Goal: Navigation & Orientation: Find specific page/section

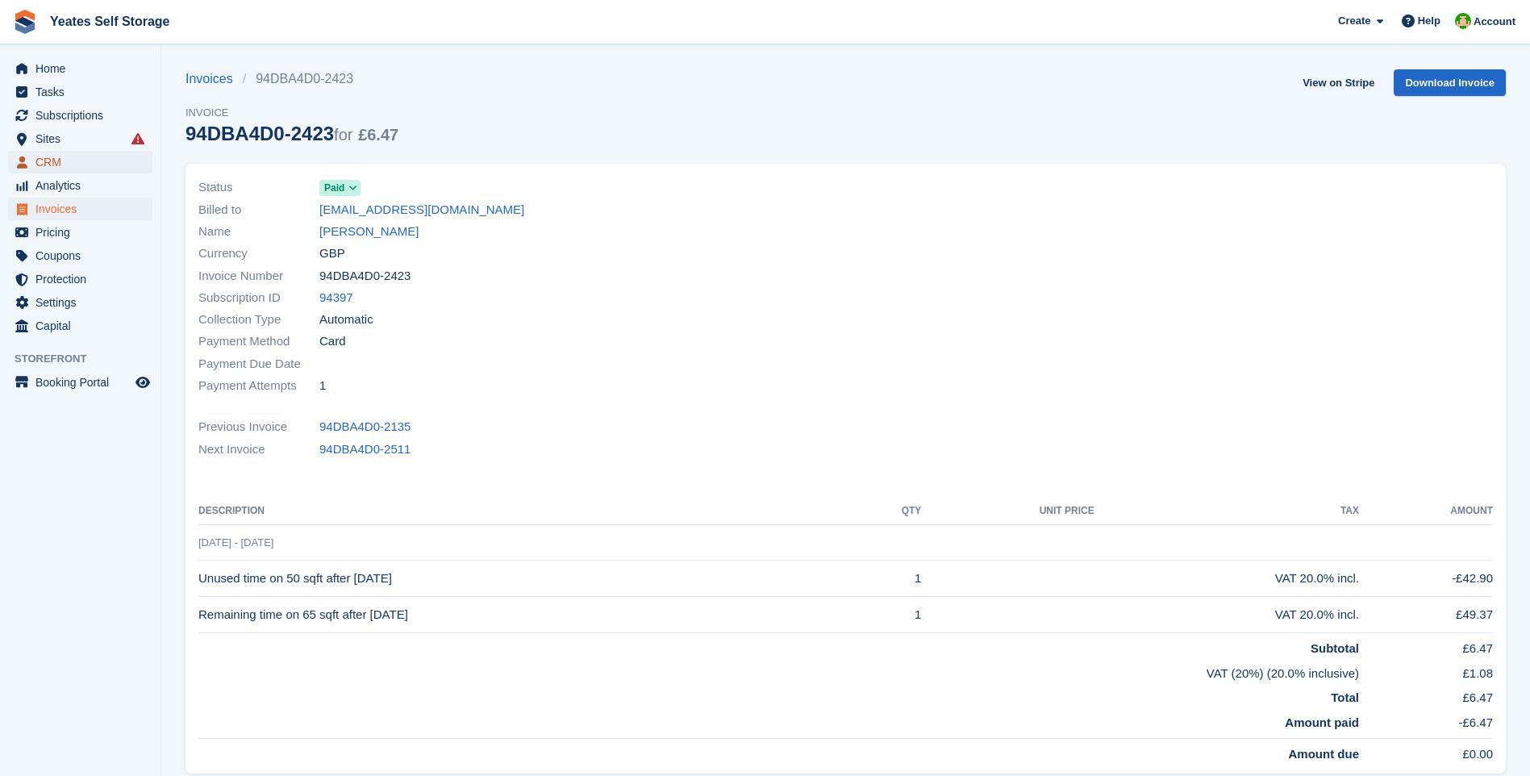
click at [50, 161] on span "CRM" at bounding box center [83, 162] width 97 height 23
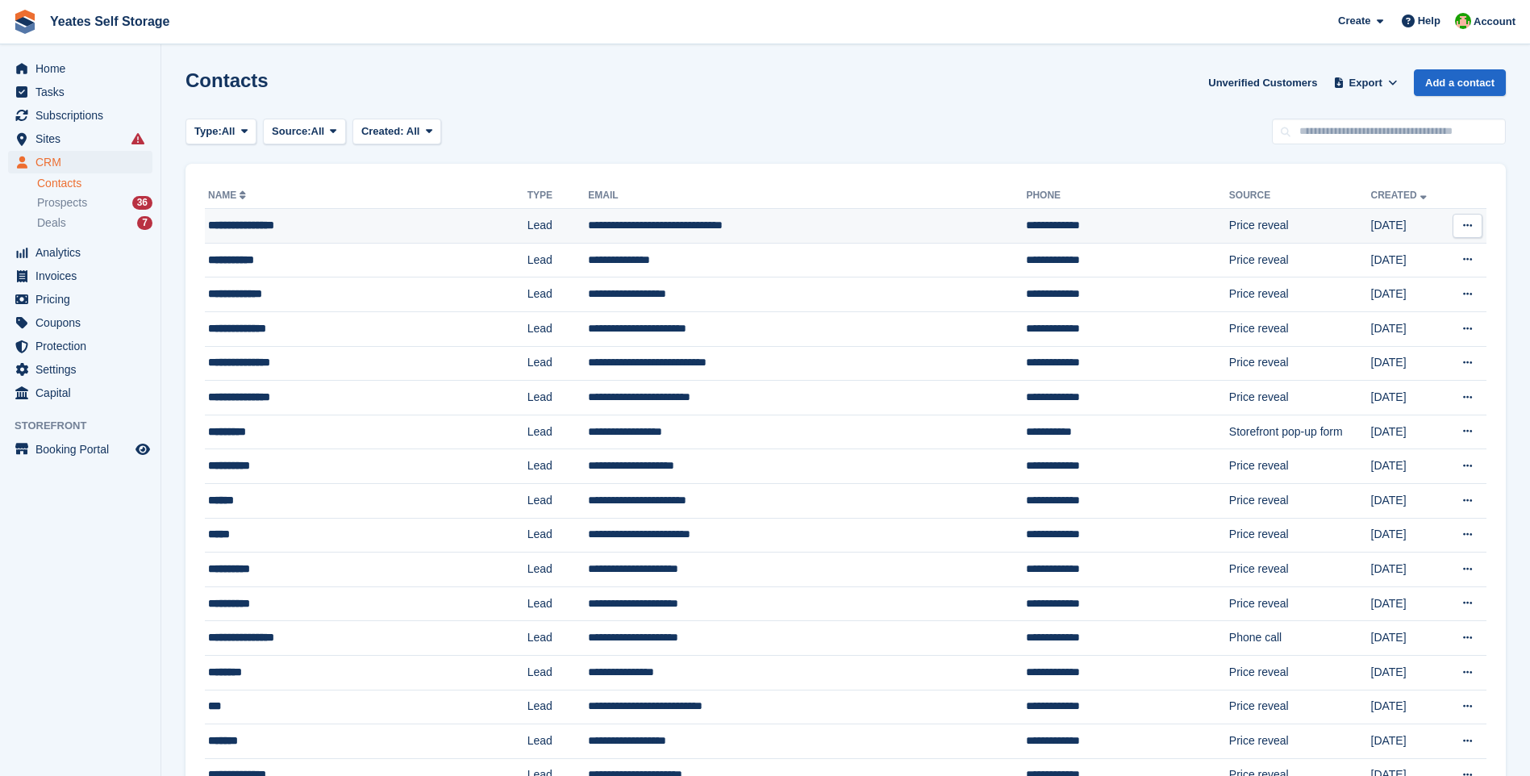
click at [643, 229] on td "**********" at bounding box center [807, 226] width 438 height 35
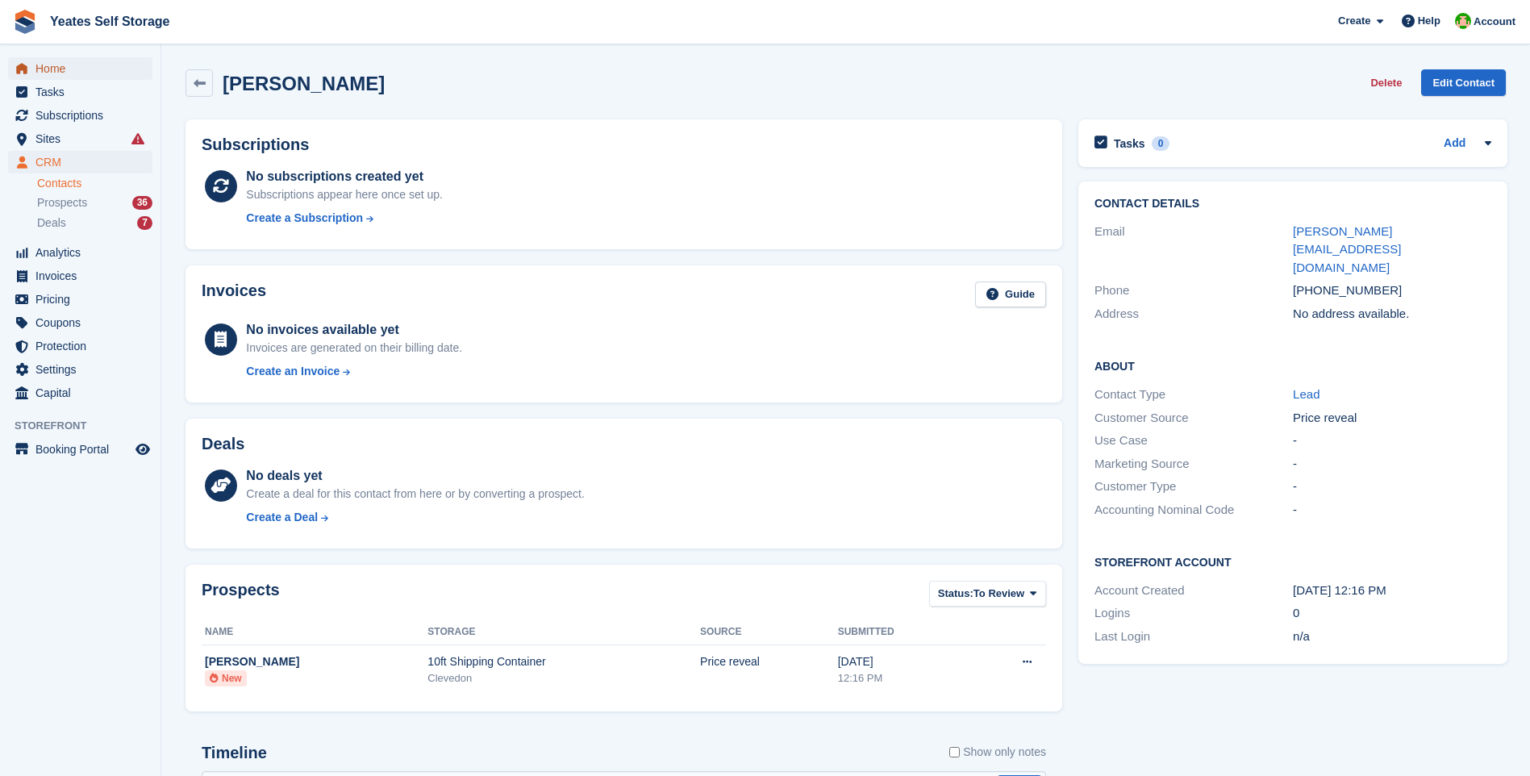
click at [55, 63] on span "Home" at bounding box center [83, 68] width 97 height 23
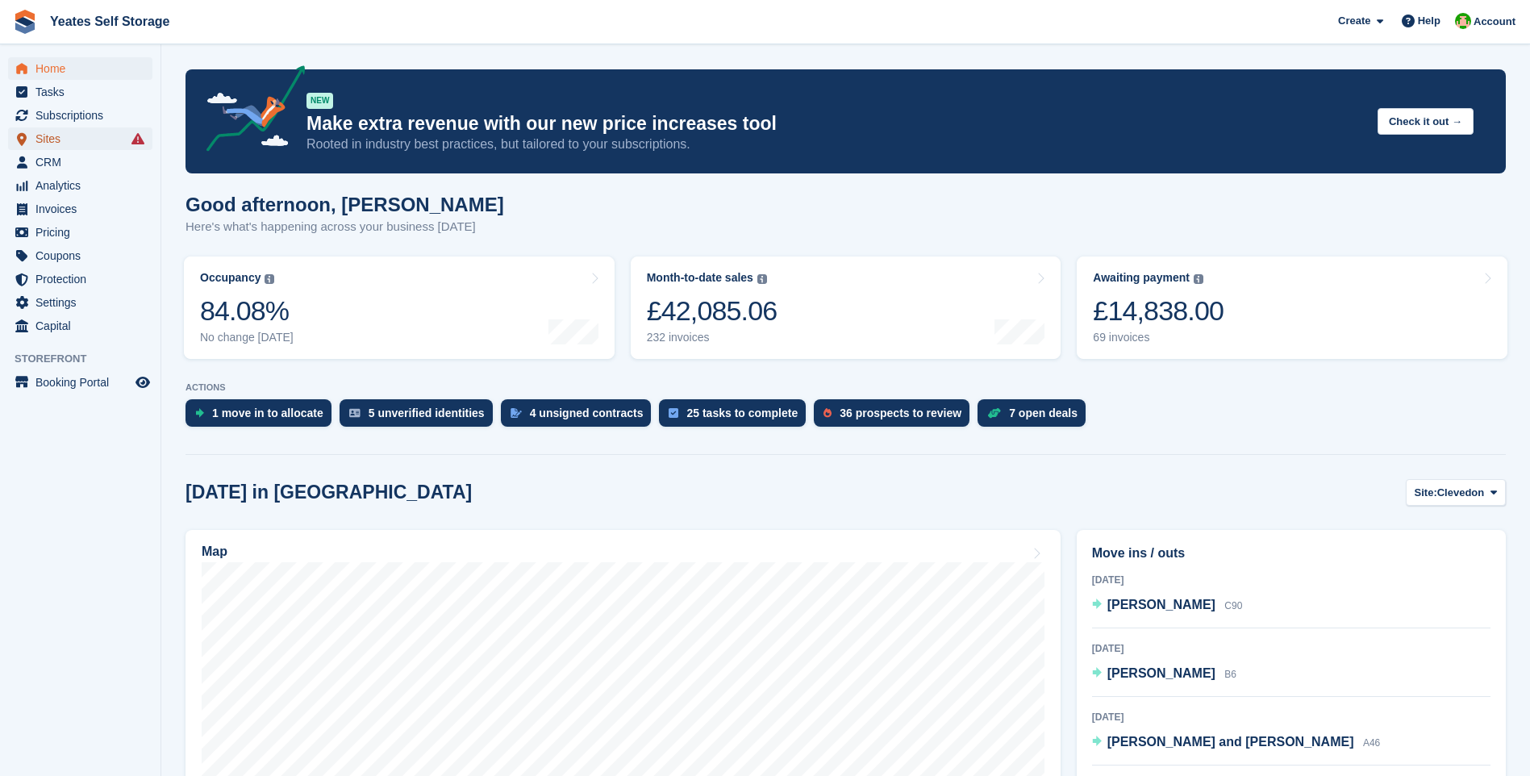
click at [48, 138] on span "Sites" at bounding box center [83, 138] width 97 height 23
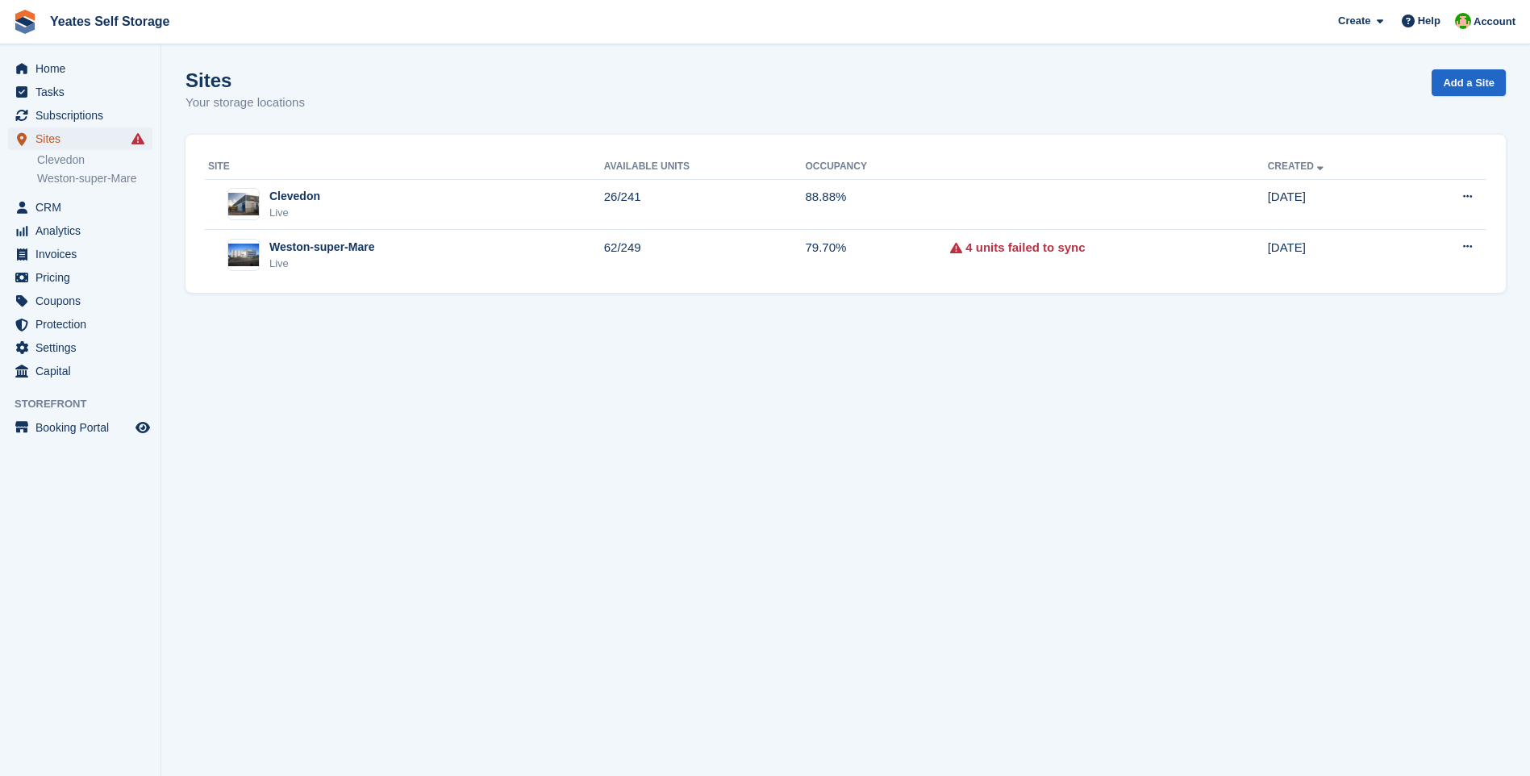
click at [45, 137] on span "Sites" at bounding box center [83, 138] width 97 height 23
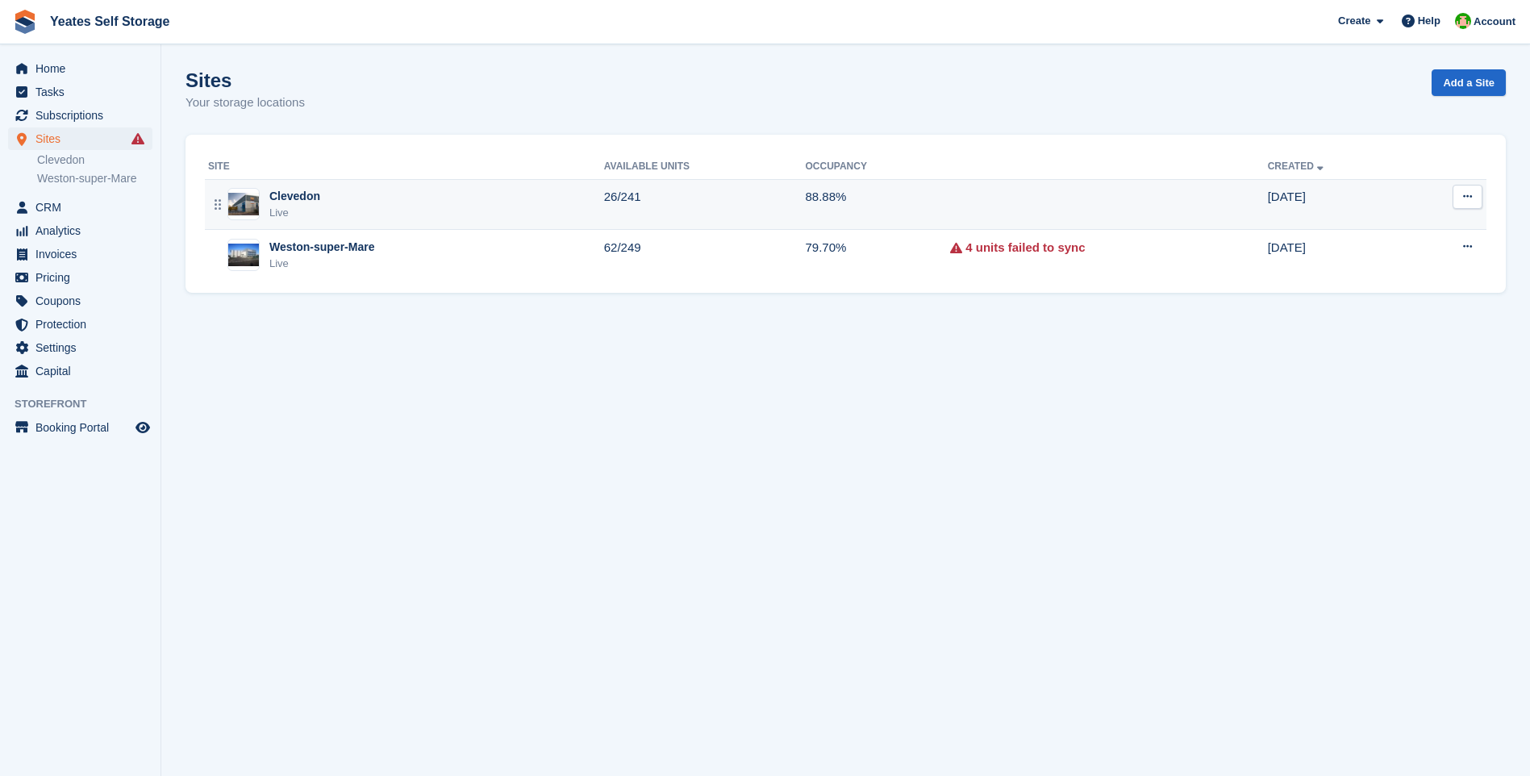
click at [283, 206] on div "Live" at bounding box center [294, 213] width 51 height 16
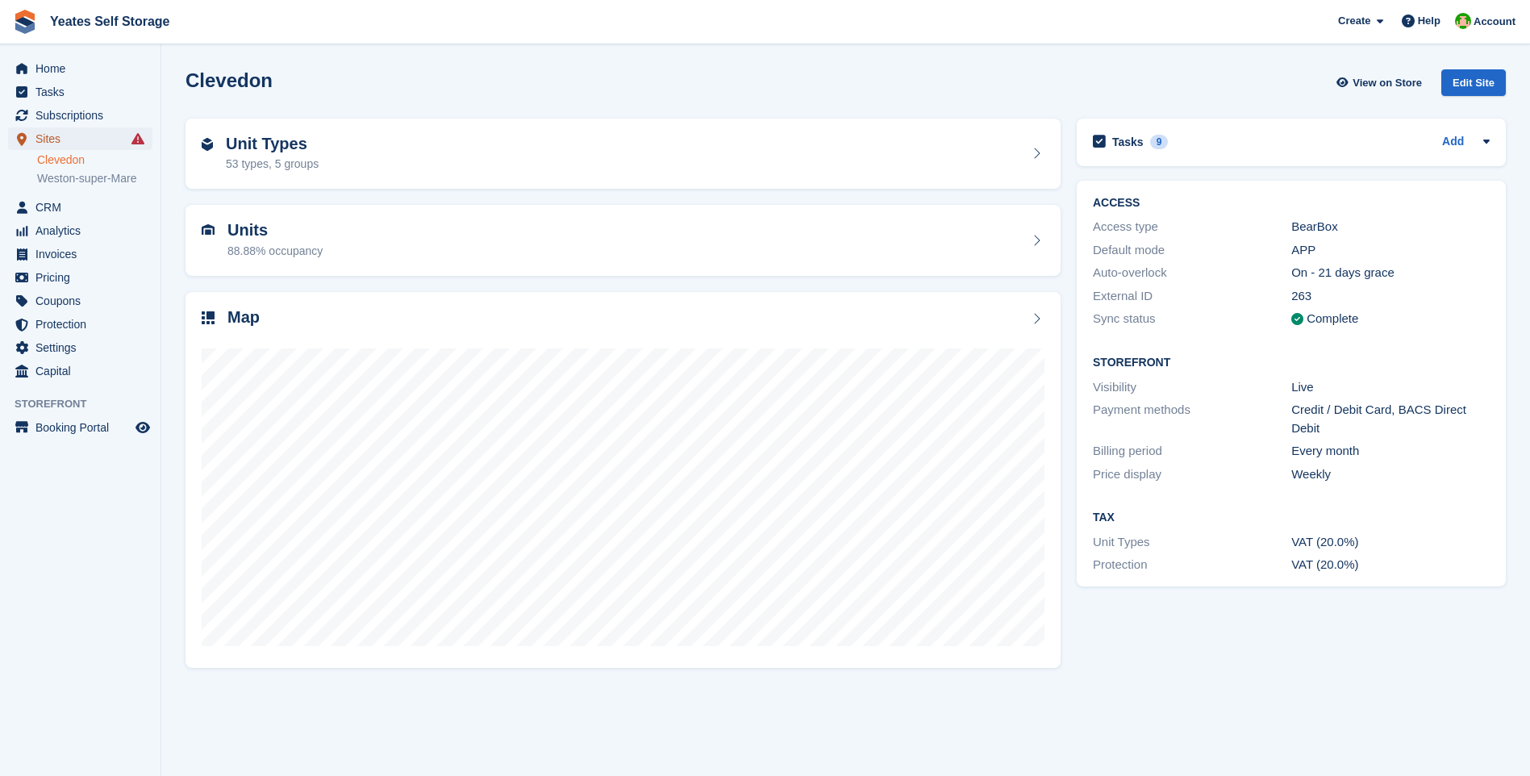
click at [38, 139] on span "Sites" at bounding box center [83, 138] width 97 height 23
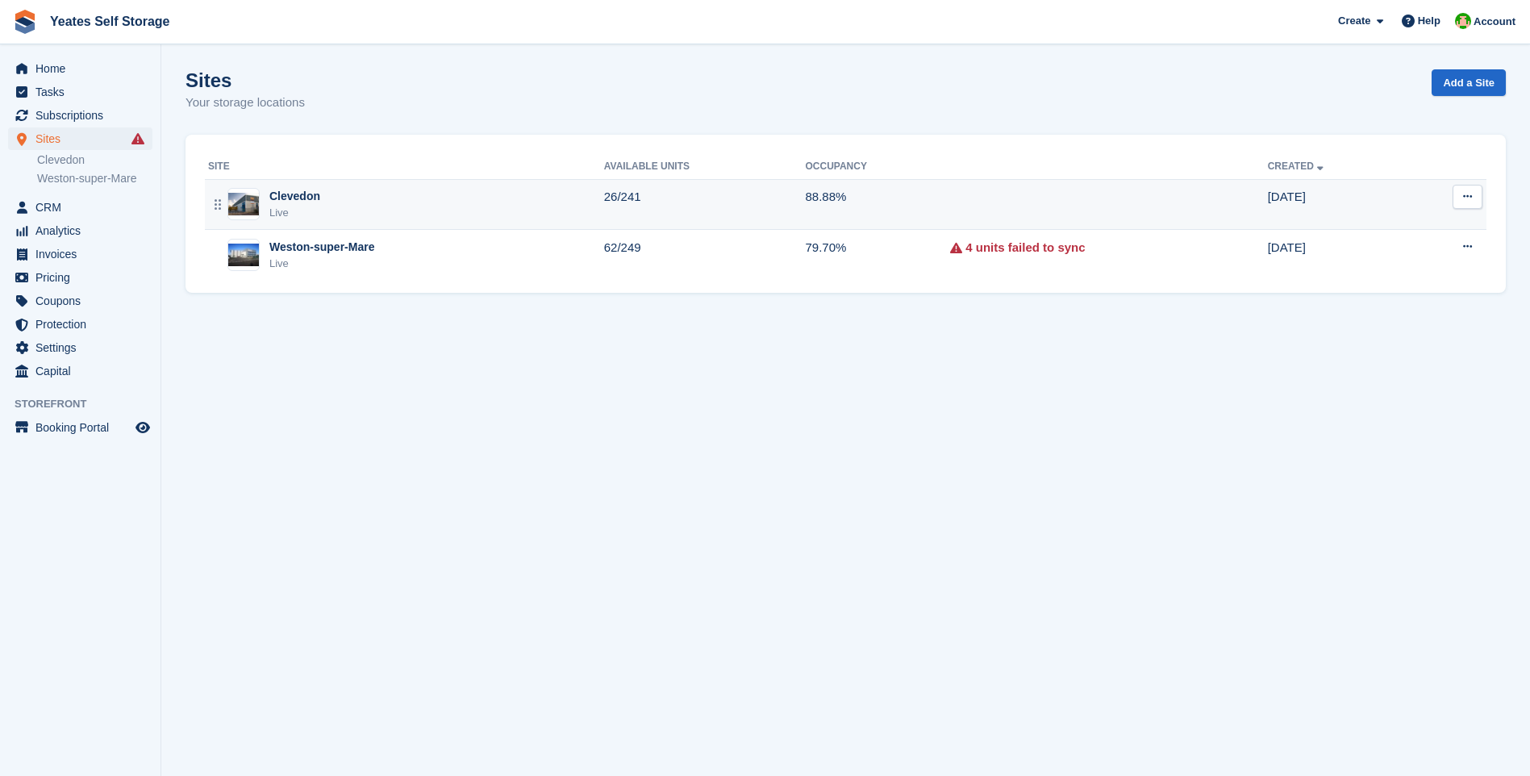
click at [292, 200] on div "Clevedon" at bounding box center [294, 196] width 51 height 17
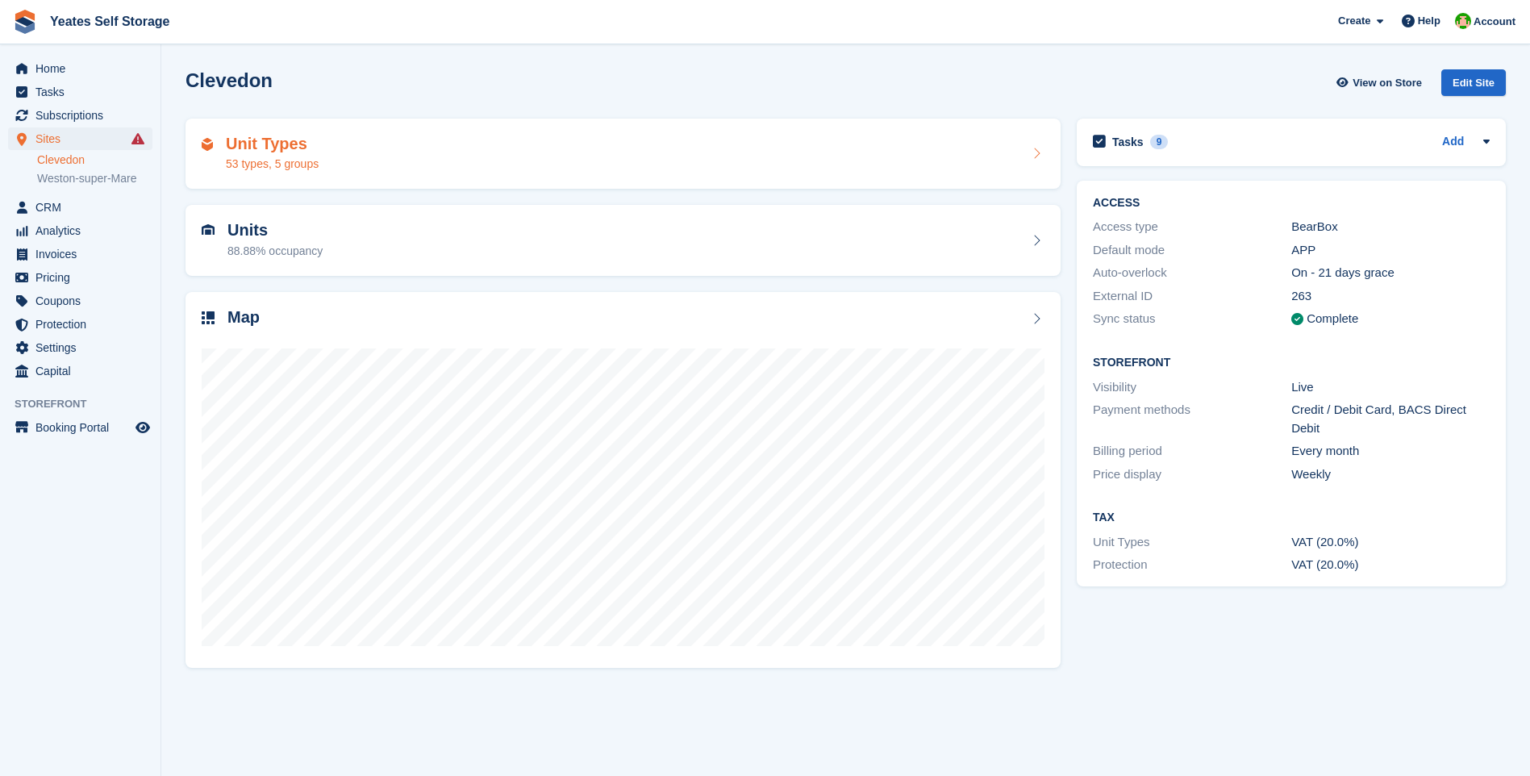
click at [266, 164] on div "53 types, 5 groups" at bounding box center [272, 164] width 93 height 17
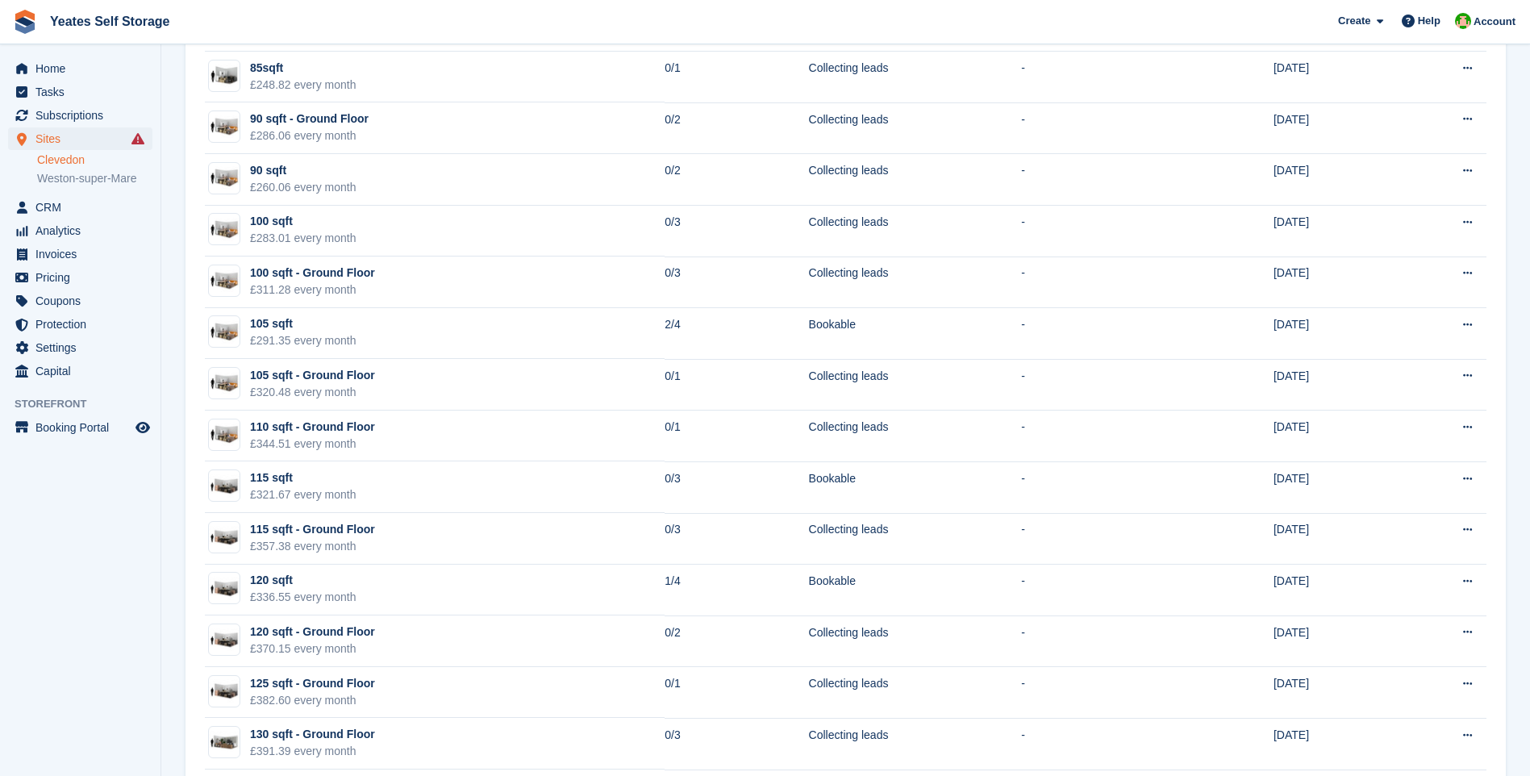
scroll to position [1444, 0]
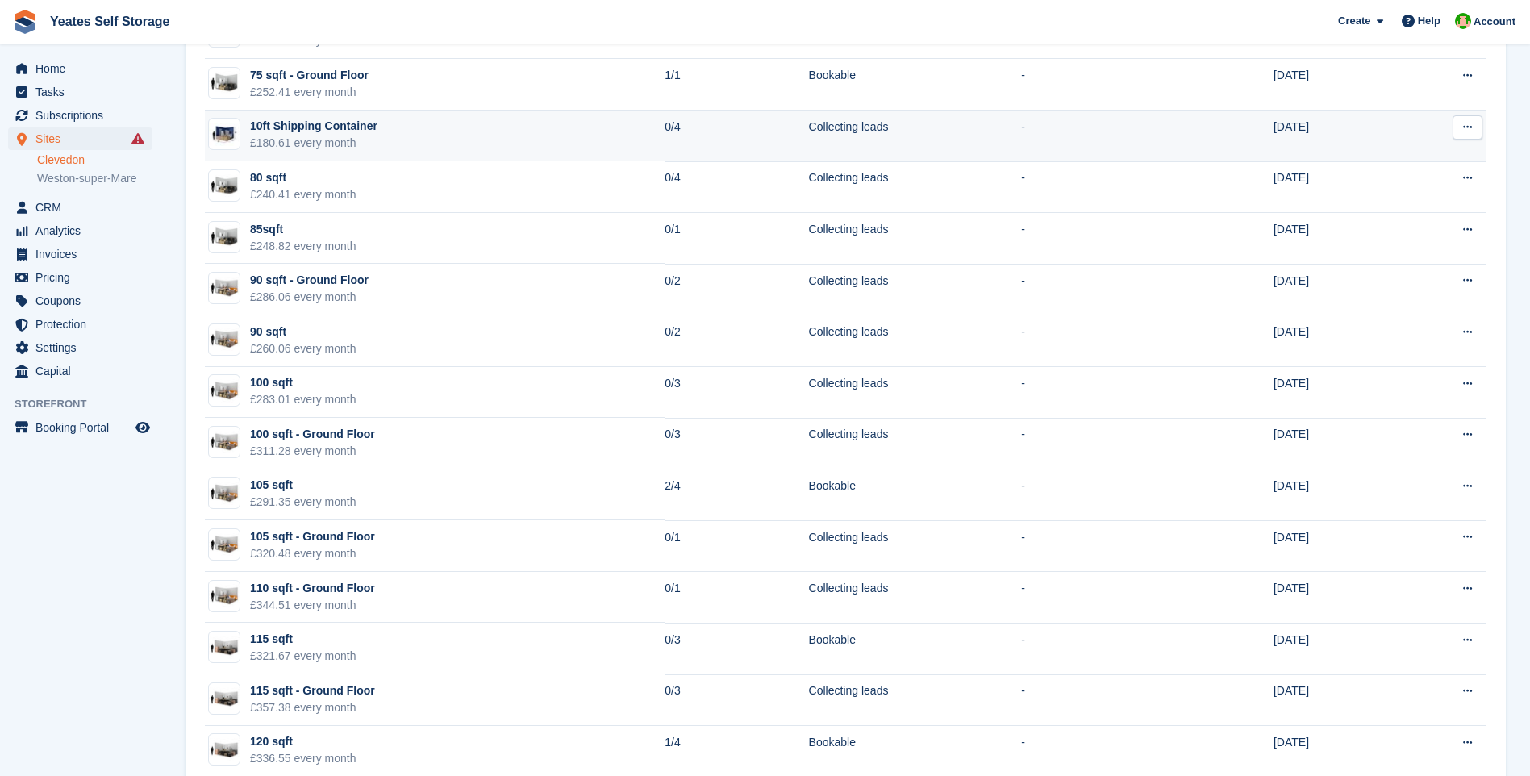
click at [303, 130] on div "10ft Shipping Container" at bounding box center [313, 126] width 127 height 17
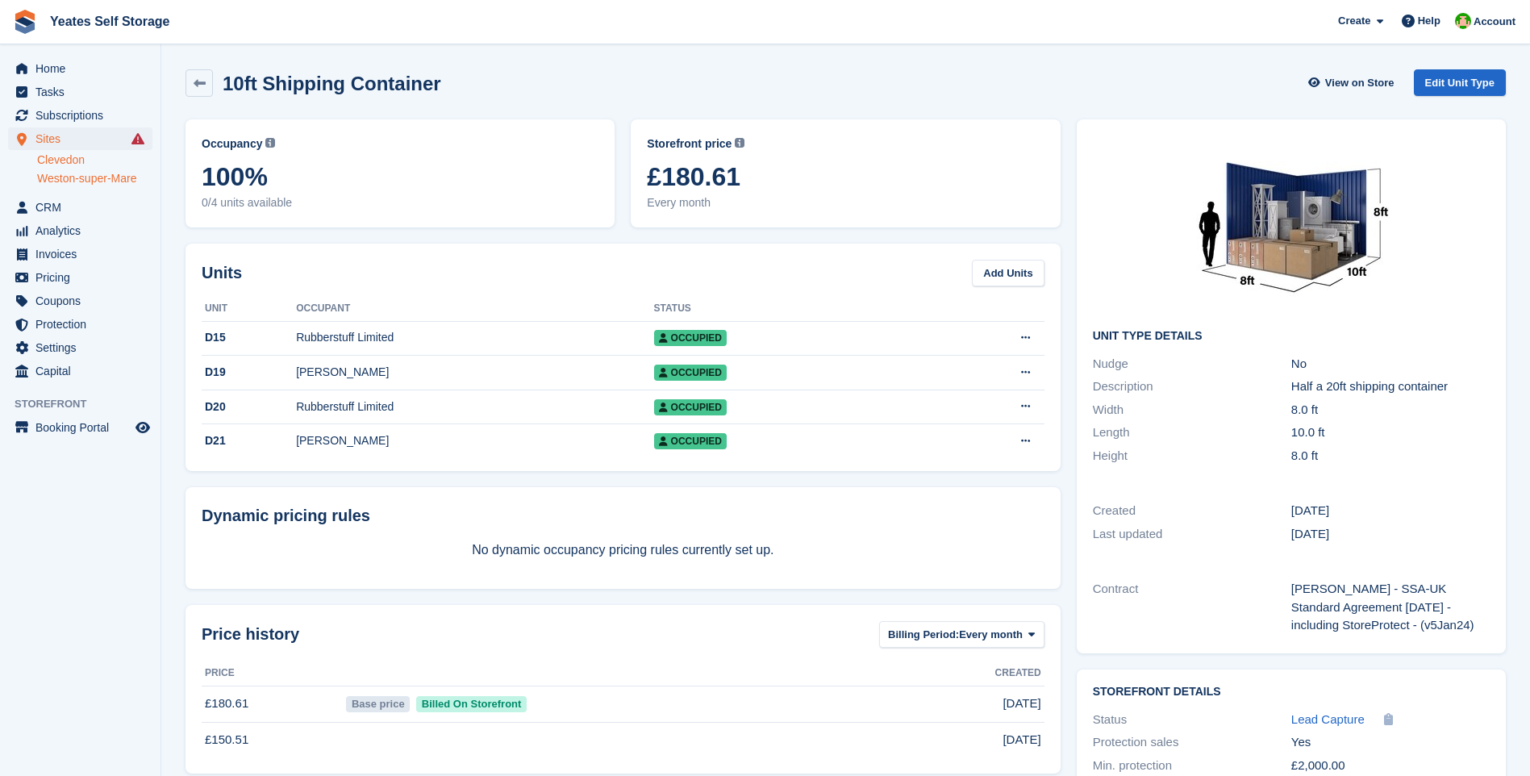
click at [85, 175] on link "Weston-super-Mare" at bounding box center [94, 178] width 115 height 15
